Goal: Find contact information: Find contact information

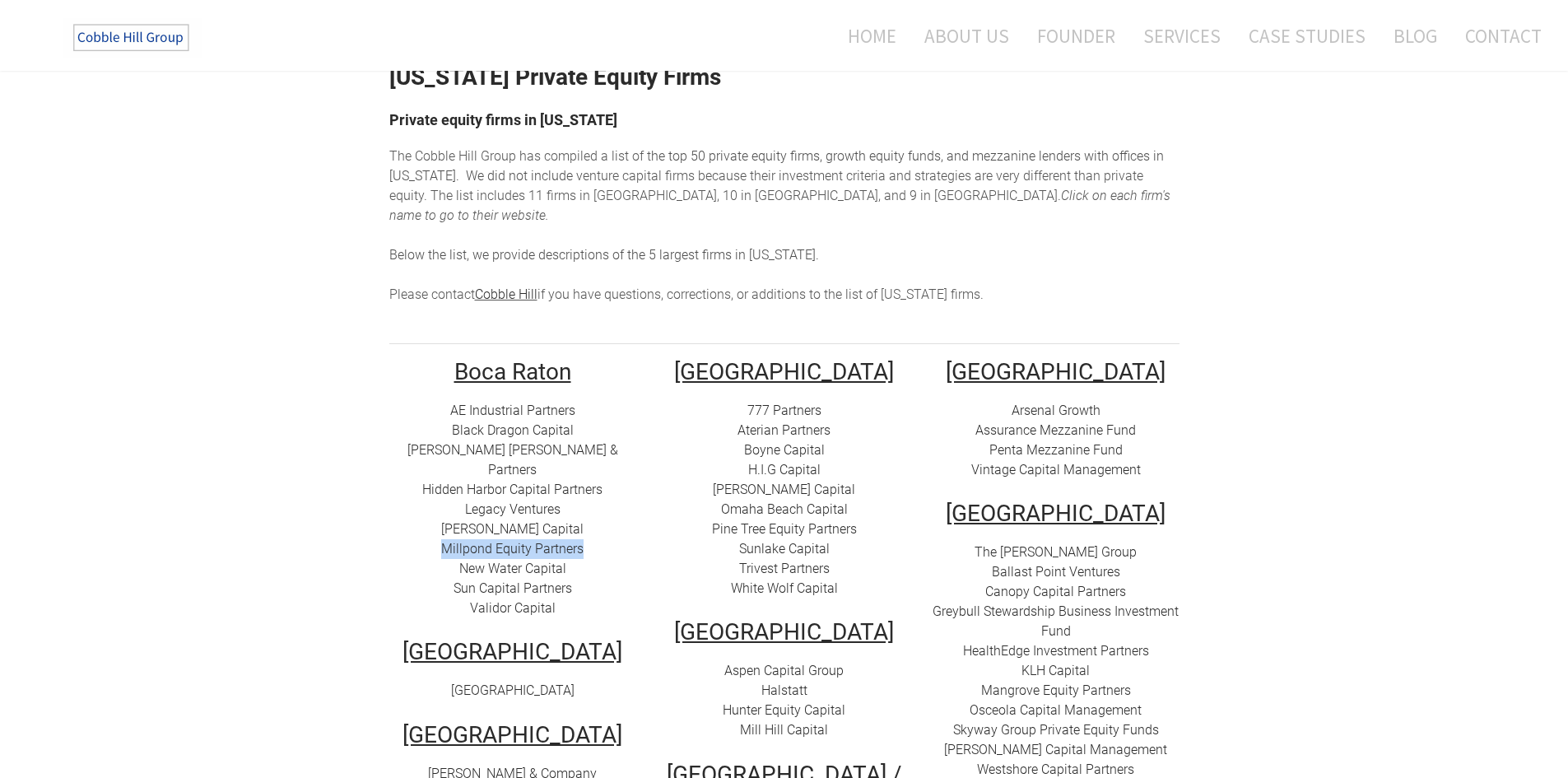
drag, startPoint x: 591, startPoint y: 512, endPoint x: 422, endPoint y: 507, distance: 169.1
click at [422, 507] on div "AE Industrial Partners Black Dragon Capital [PERSON_NAME] [PERSON_NAME] & Partn…" at bounding box center [513, 510] width 247 height 218
copy link "Millpond Equity Partners"
drag, startPoint x: 558, startPoint y: 564, endPoint x: 445, endPoint y: 567, distance: 113.0
click at [445, 567] on div "AE Industrial Partners Black Dragon Capital [PERSON_NAME] [PERSON_NAME] & Partn…" at bounding box center [513, 510] width 247 height 218
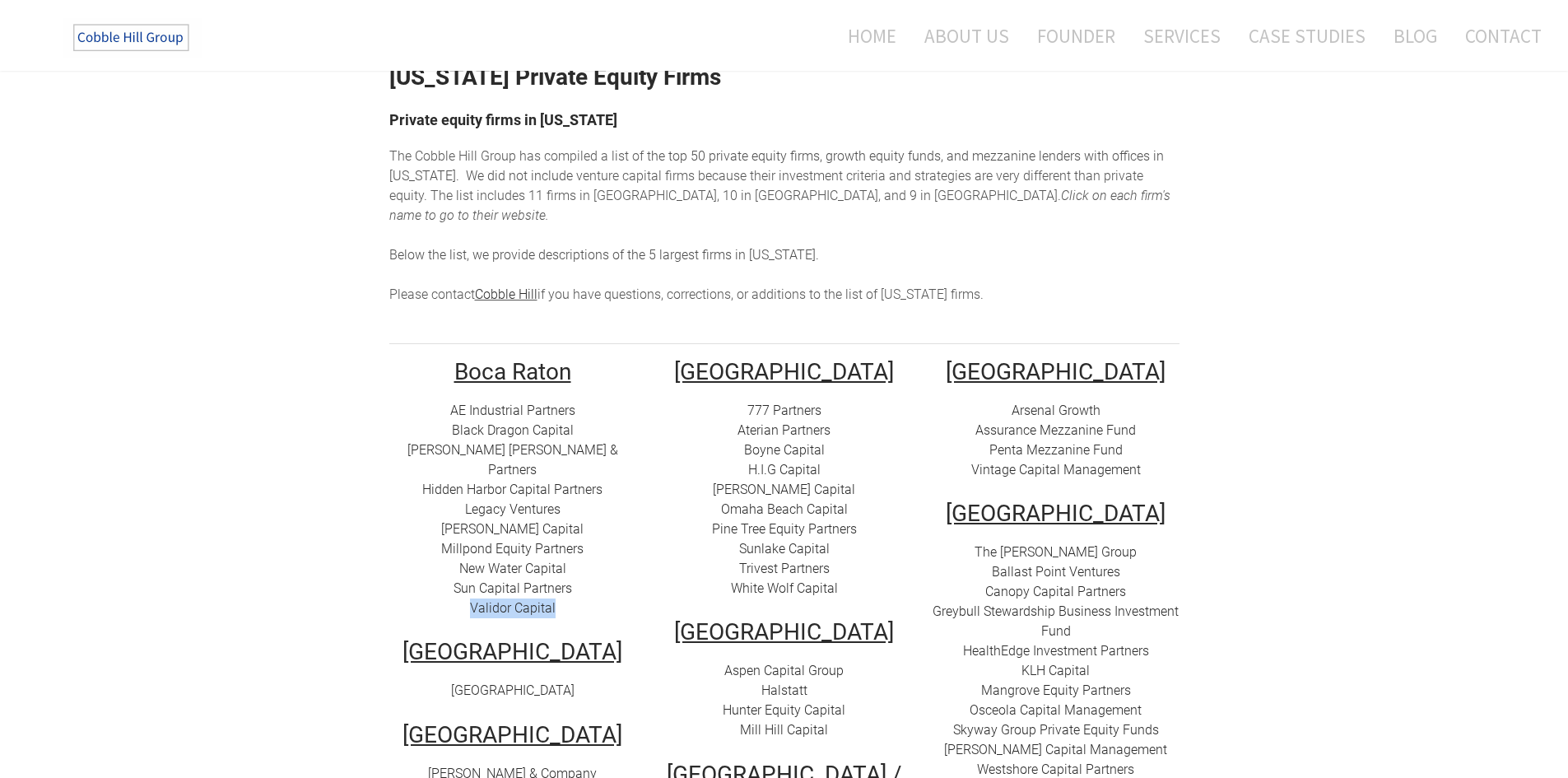
copy link "Validor Capital"
drag, startPoint x: 477, startPoint y: 637, endPoint x: 407, endPoint y: 636, distance: 70.0
click at [407, 636] on td "Boca Raton AE Industrial Partners Black Dragon Capital [PERSON_NAME] [PERSON_NA…" at bounding box center [513, 664] width 272 height 607
copy link "[GEOGRAPHIC_DATA]"
